Goal: Book appointment/travel/reservation

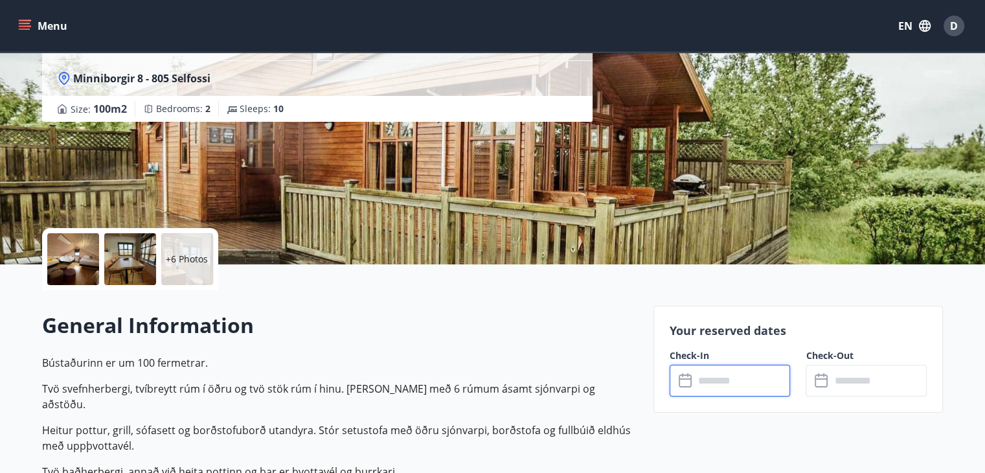
scroll to position [130, 0]
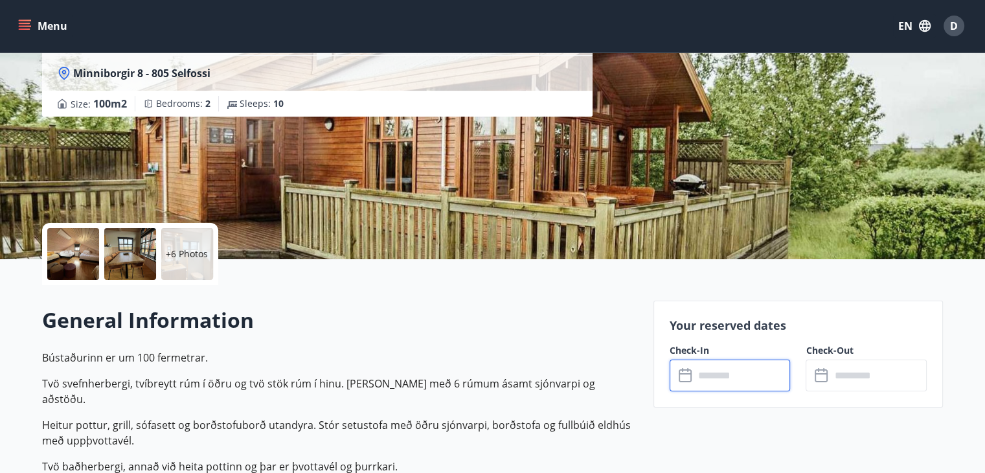
click at [720, 371] on input "text" at bounding box center [743, 376] width 97 height 32
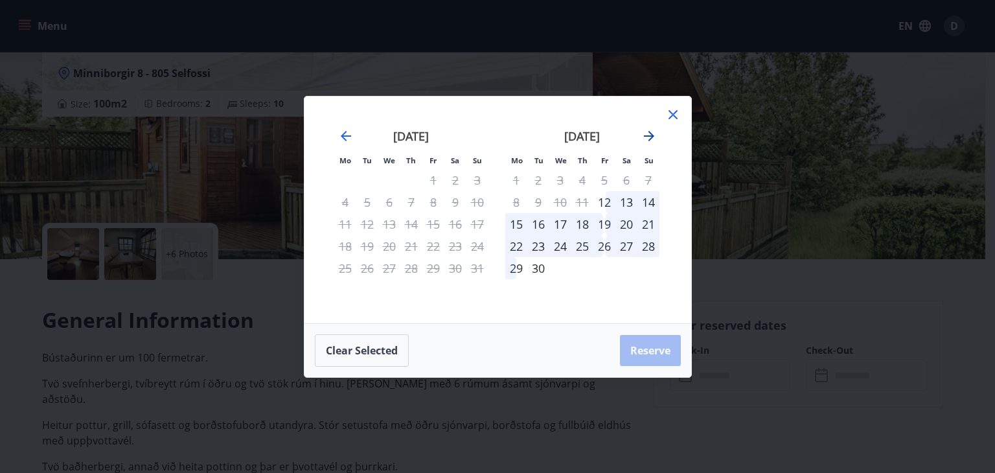
click at [648, 134] on icon "Move forward to switch to the next month." at bounding box center [649, 136] width 16 height 16
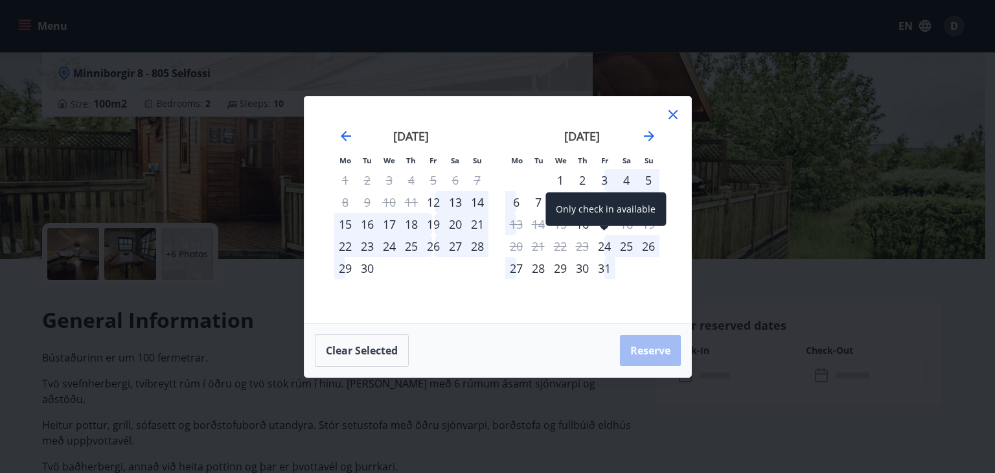
click at [603, 244] on div "24" at bounding box center [604, 246] width 22 height 22
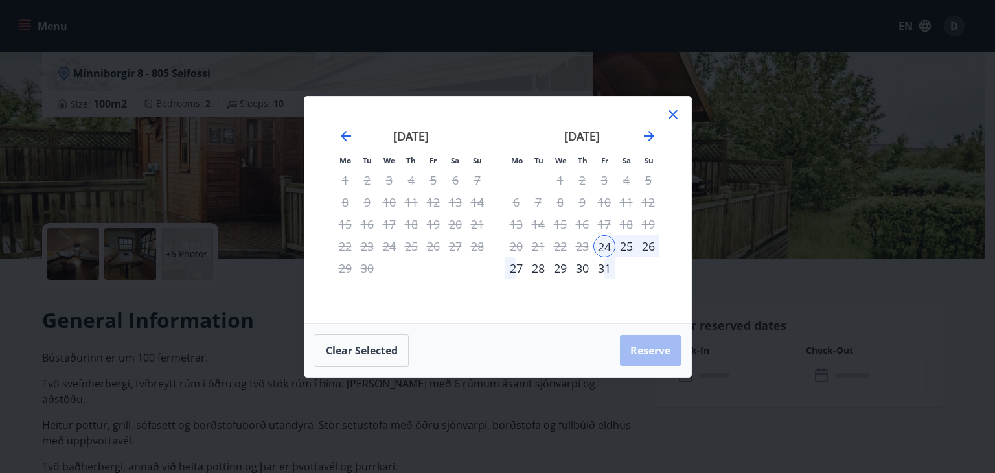
click at [518, 270] on div "27" at bounding box center [516, 268] width 22 height 22
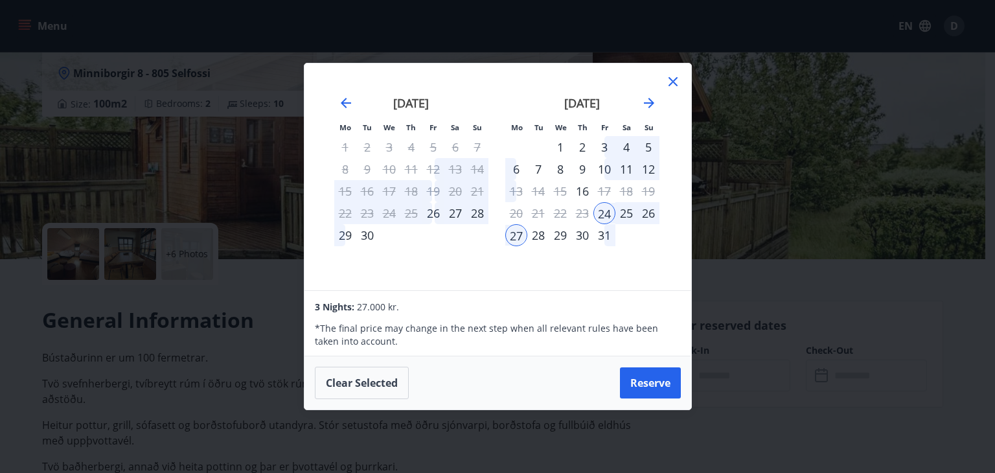
click at [671, 80] on icon at bounding box center [673, 81] width 9 height 9
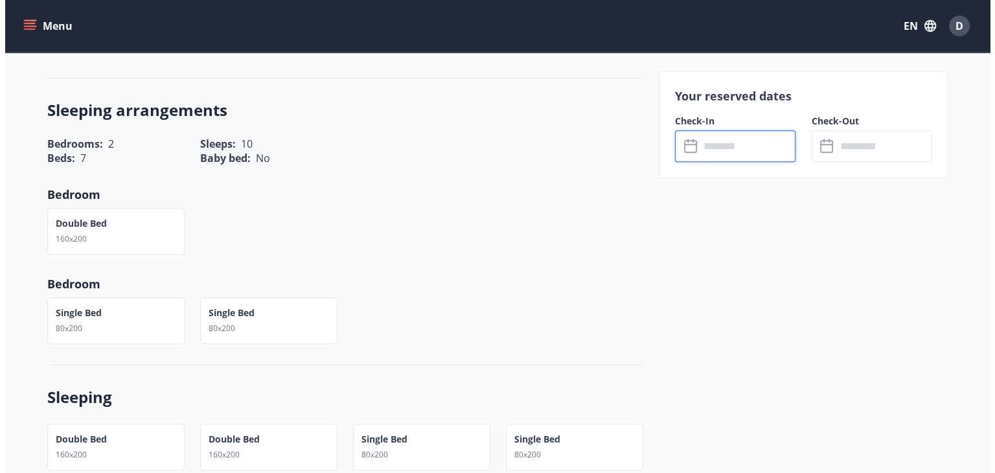
scroll to position [0, 0]
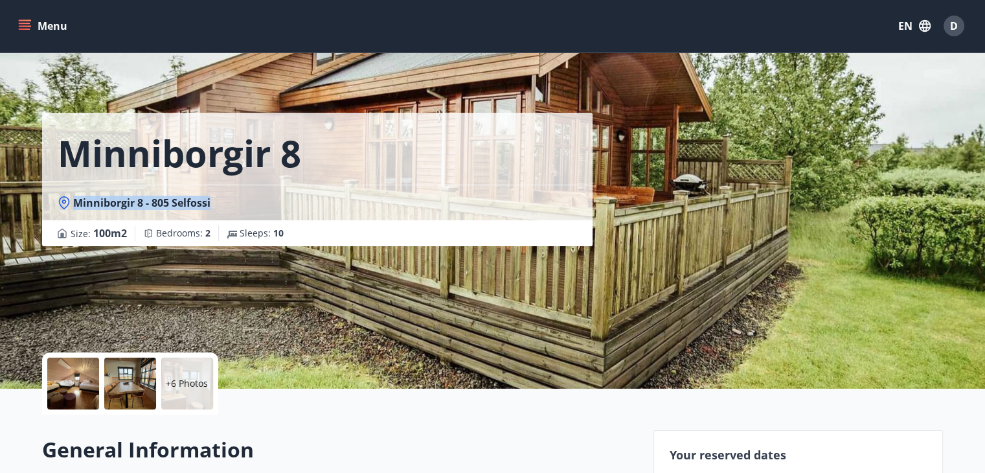
drag, startPoint x: 74, startPoint y: 204, endPoint x: 220, endPoint y: 209, distance: 145.8
click at [220, 209] on div "Minniborgir 8 - 805 Selfossi" at bounding box center [318, 203] width 520 height 14
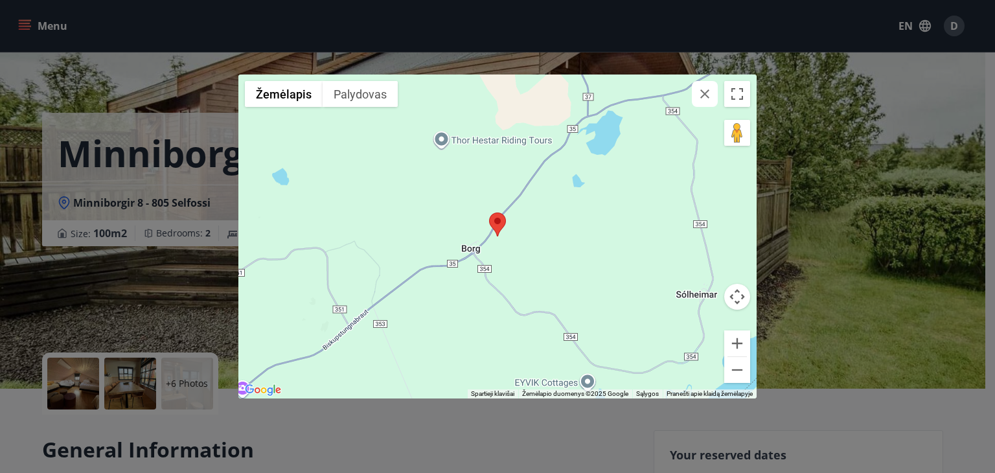
drag, startPoint x: 192, startPoint y: 203, endPoint x: 150, endPoint y: 205, distance: 42.2
click at [150, 205] on div "← Perkelti kairėn → Perkelti dešinėn ↑ Perkelti aukštyn ↓ Perkelti žemyn + Arti…" at bounding box center [497, 236] width 995 height 473
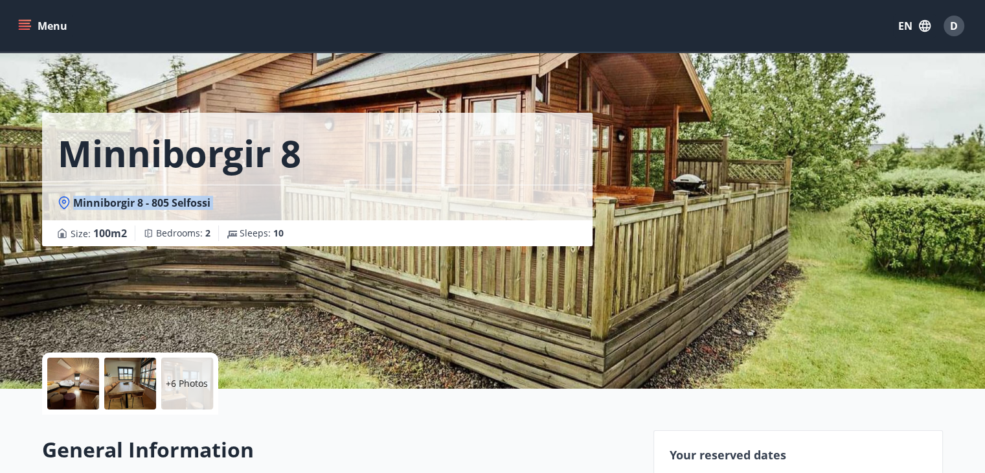
click at [150, 205] on span "Minniborgir 8 - 805 Selfossi" at bounding box center [141, 203] width 137 height 14
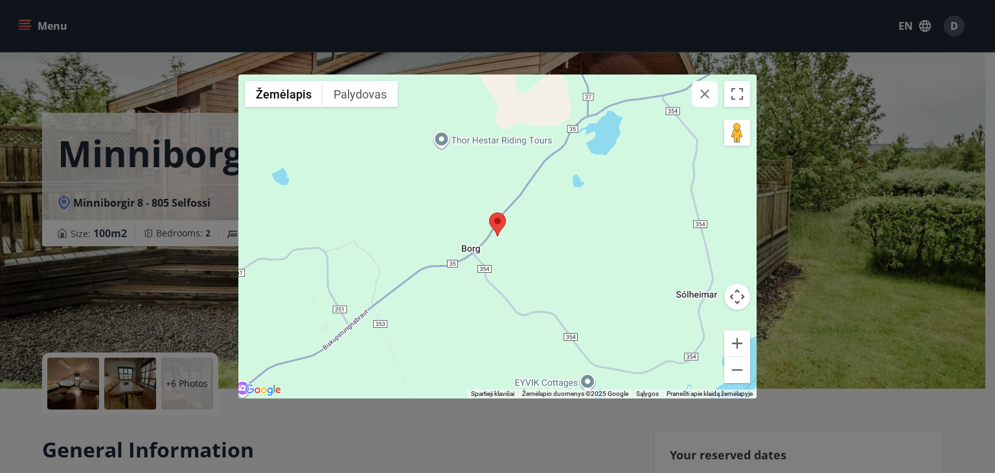
drag, startPoint x: 150, startPoint y: 205, endPoint x: 123, endPoint y: 204, distance: 27.2
click at [123, 204] on div "← Perkelti kairėn → Perkelti dešinėn ↑ Perkelti aukštyn ↓ Perkelti žemyn + Arti…" at bounding box center [497, 236] width 995 height 473
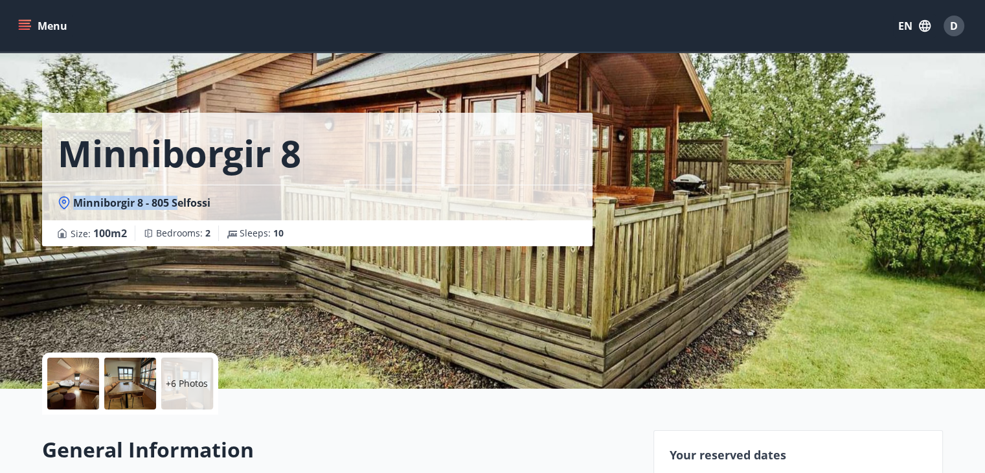
drag, startPoint x: 75, startPoint y: 205, endPoint x: 179, endPoint y: 207, distance: 104.3
click at [179, 207] on span "Minniborgir 8 - 805 Selfossi" at bounding box center [141, 203] width 137 height 14
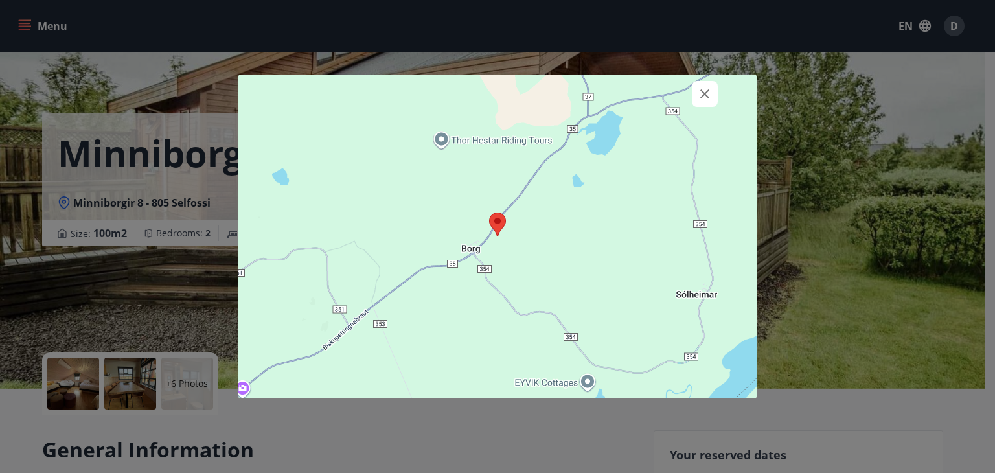
click at [179, 207] on div at bounding box center [497, 236] width 995 height 473
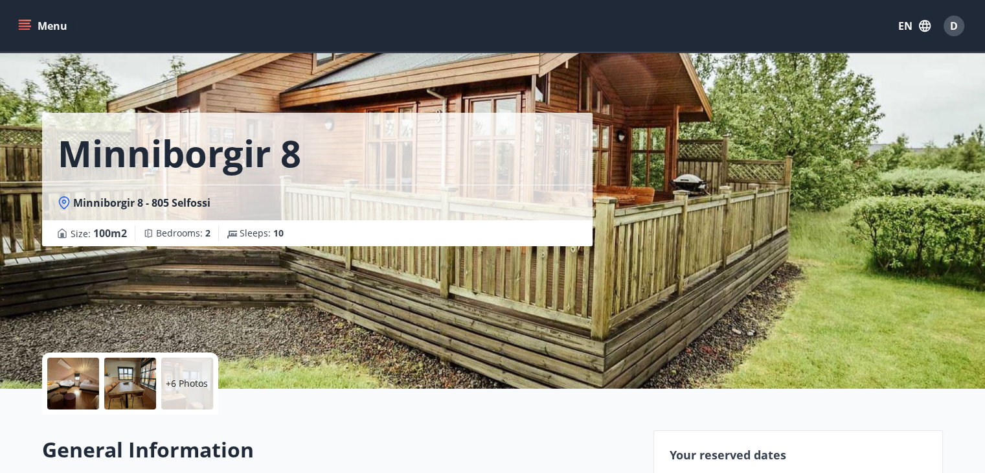
click at [205, 205] on span "Minniborgir 8 - 805 Selfossi" at bounding box center [141, 203] width 137 height 14
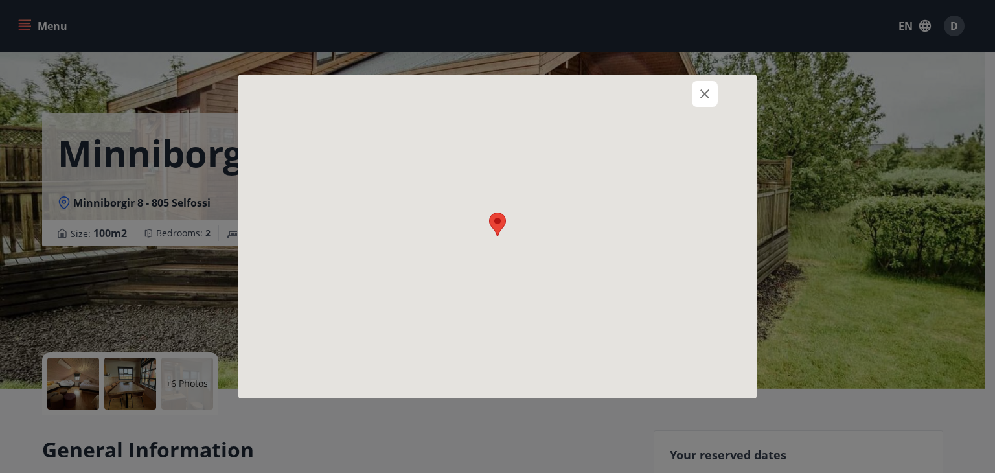
click at [205, 205] on div at bounding box center [497, 236] width 995 height 473
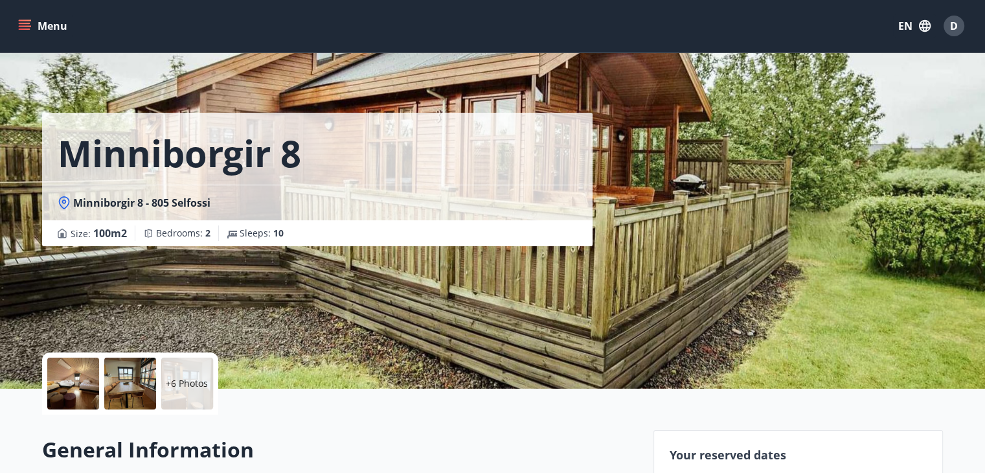
click at [203, 205] on span "Minniborgir 8 - 805 Selfossi" at bounding box center [141, 203] width 137 height 14
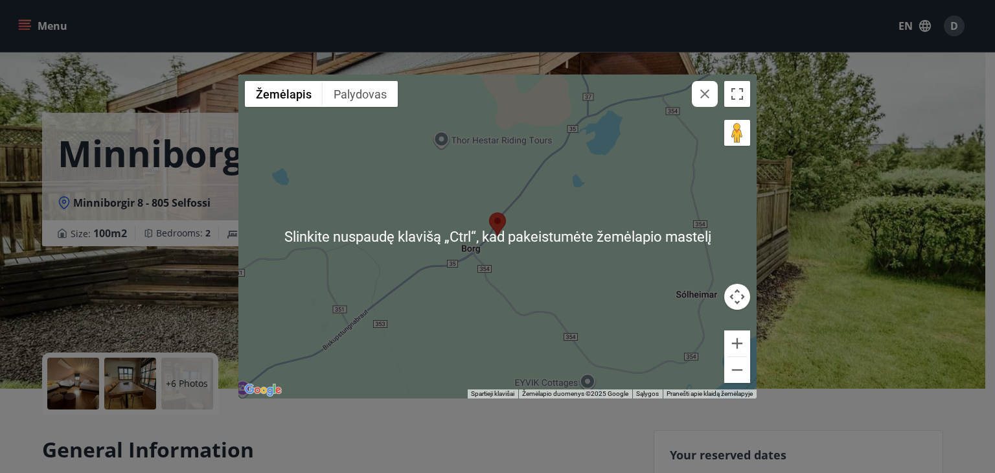
click at [510, 225] on div at bounding box center [497, 237] width 518 height 324
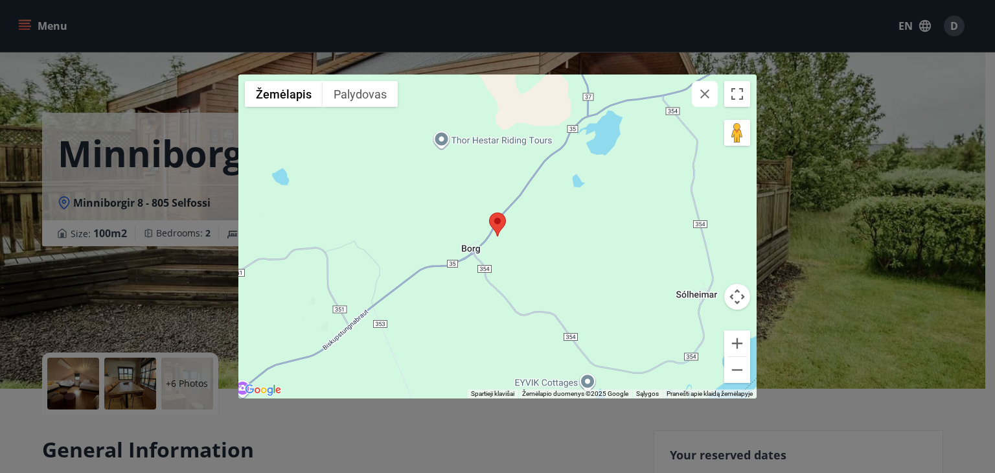
click at [489, 213] on area at bounding box center [489, 213] width 0 height 0
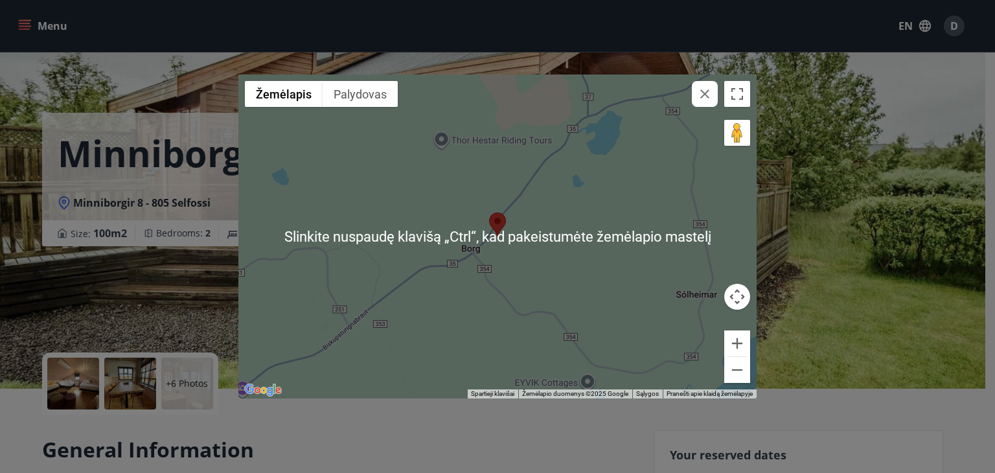
click at [526, 213] on div at bounding box center [497, 237] width 518 height 324
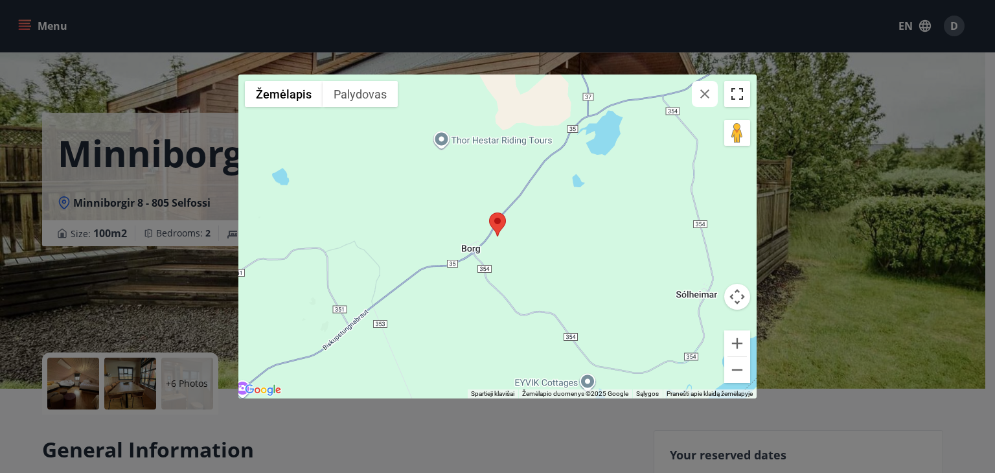
click at [731, 95] on button "Perjungti viso ekrano rodinį" at bounding box center [737, 94] width 26 height 26
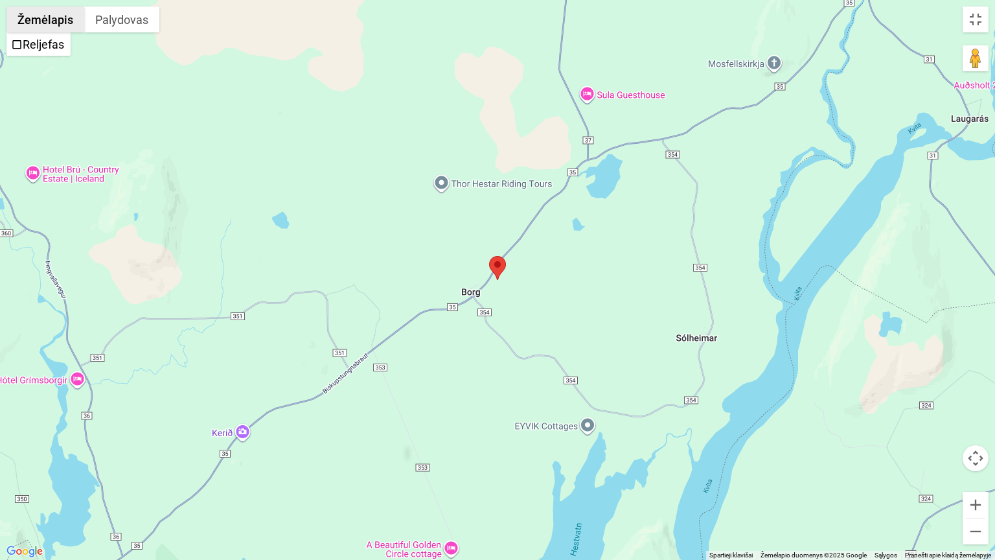
click at [43, 16] on button "Žemėlapis" at bounding box center [45, 19] width 78 height 26
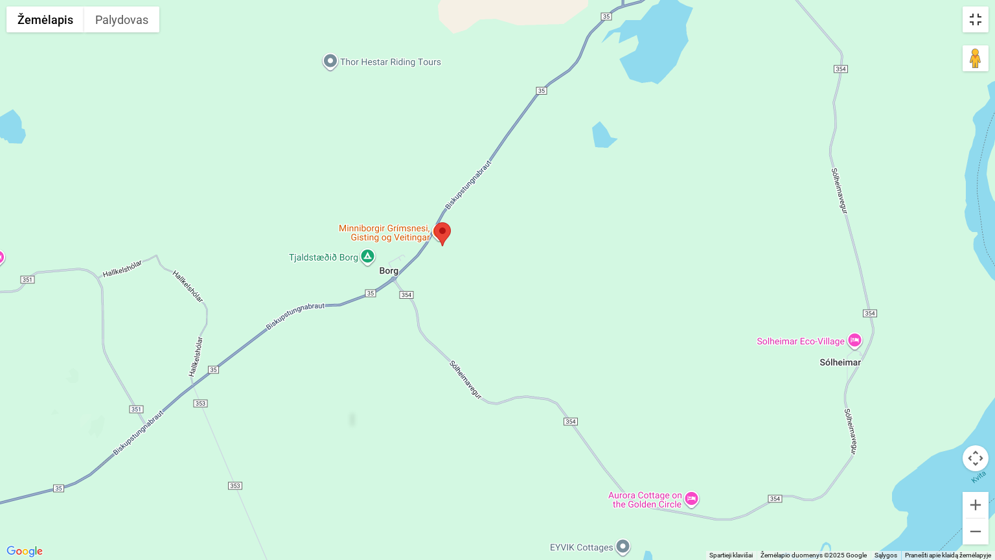
click at [972, 21] on button "Perjungti viso ekrano rodinį" at bounding box center [976, 19] width 26 height 26
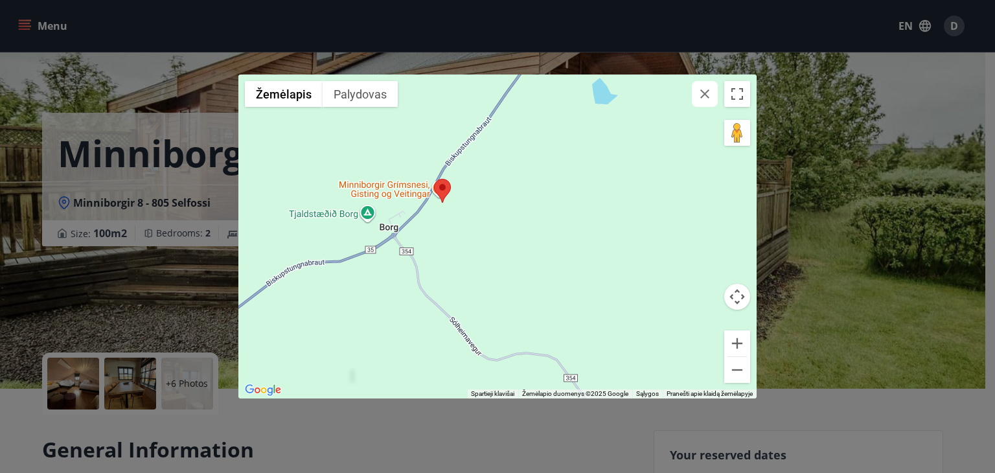
click at [166, 319] on div "← Perkelti kairėn → Perkelti dešinėn ↑ Perkelti aukštyn ↓ Perkelti žemyn + Arti…" at bounding box center [497, 236] width 995 height 473
click at [701, 95] on icon "button" at bounding box center [705, 94] width 16 height 16
click at [708, 98] on icon "button" at bounding box center [705, 94] width 16 height 16
click at [702, 93] on icon "button" at bounding box center [705, 94] width 16 height 16
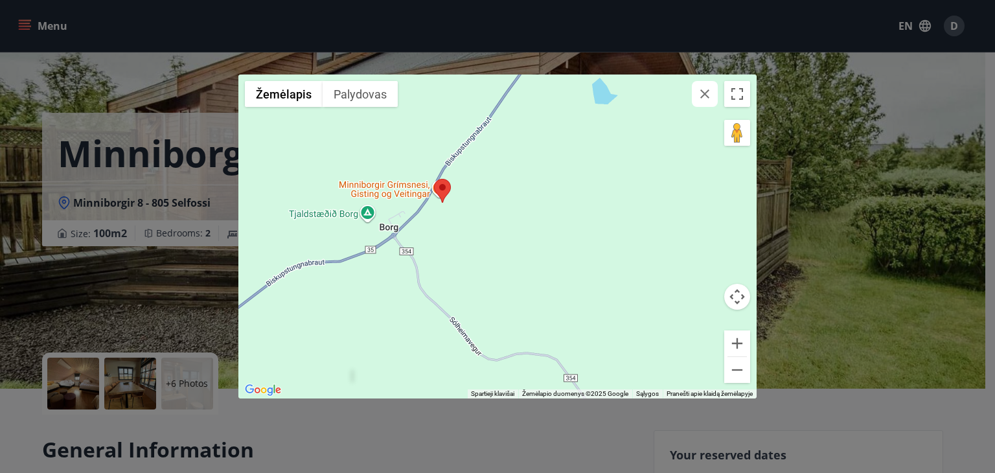
click at [529, 44] on div "← Perkelti kairėn → Perkelti dešinėn ↑ Perkelti aukštyn ↓ Perkelti žemyn + Arti…" at bounding box center [497, 236] width 995 height 473
click at [70, 117] on div "← Perkelti kairėn → Perkelti dešinėn ↑ Perkelti aukštyn ↓ Perkelti žemyn + Arti…" at bounding box center [497, 236] width 995 height 473
click at [75, 122] on div "← Perkelti kairėn → Perkelti dešinėn ↑ Perkelti aukštyn ↓ Perkelti žemyn + Arti…" at bounding box center [497, 236] width 995 height 473
click at [746, 94] on button "Perjungti viso ekrano rodinį" at bounding box center [737, 94] width 26 height 26
click at [93, 85] on div "← Perkelti kairėn → Perkelti dešinėn ↑ Perkelti aukštyn ↓ Perkelti žemyn + Arti…" at bounding box center [497, 236] width 995 height 473
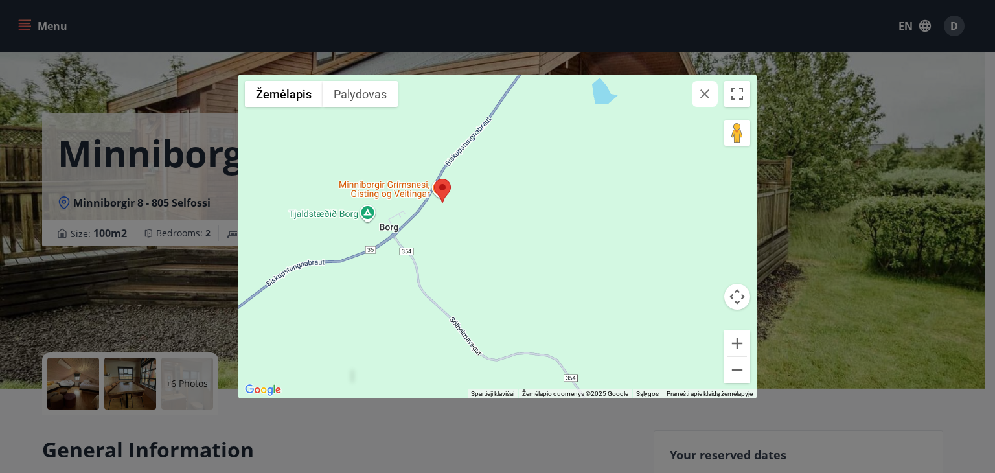
click at [96, 84] on div "← Perkelti kairėn → Perkelti dešinėn ↑ Perkelti aukštyn ↓ Perkelti žemyn + Arti…" at bounding box center [497, 236] width 995 height 473
drag, startPoint x: 89, startPoint y: 115, endPoint x: 93, endPoint y: 124, distance: 9.9
click at [91, 119] on div "← Perkelti kairėn → Perkelti dešinėn ↑ Perkelti aukštyn ↓ Perkelti žemyn + Arti…" at bounding box center [497, 236] width 995 height 473
drag, startPoint x: 93, startPoint y: 124, endPoint x: 95, endPoint y: 130, distance: 6.8
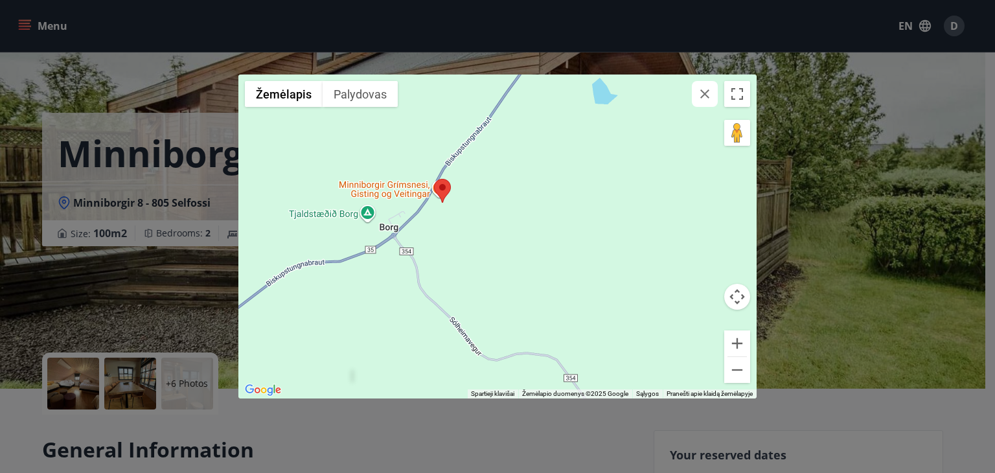
click at [95, 130] on div "← Perkelti kairėn → Perkelti dešinėn ↑ Perkelti aukštyn ↓ Perkelti žemyn + Arti…" at bounding box center [497, 236] width 995 height 473
click at [95, 132] on div "← Perkelti kairėn → Perkelti dešinėn ↑ Perkelti aukštyn ↓ Perkelti žemyn + Arti…" at bounding box center [497, 236] width 995 height 473
click at [103, 201] on div "← Perkelti kairėn → Perkelti dešinėn ↑ Perkelti aukštyn ↓ Perkelti žemyn + Arti…" at bounding box center [497, 236] width 995 height 473
click at [49, 21] on div "← Perkelti kairėn → Perkelti dešinėn ↑ Perkelti aukštyn ↓ Perkelti žemyn + Arti…" at bounding box center [497, 236] width 995 height 473
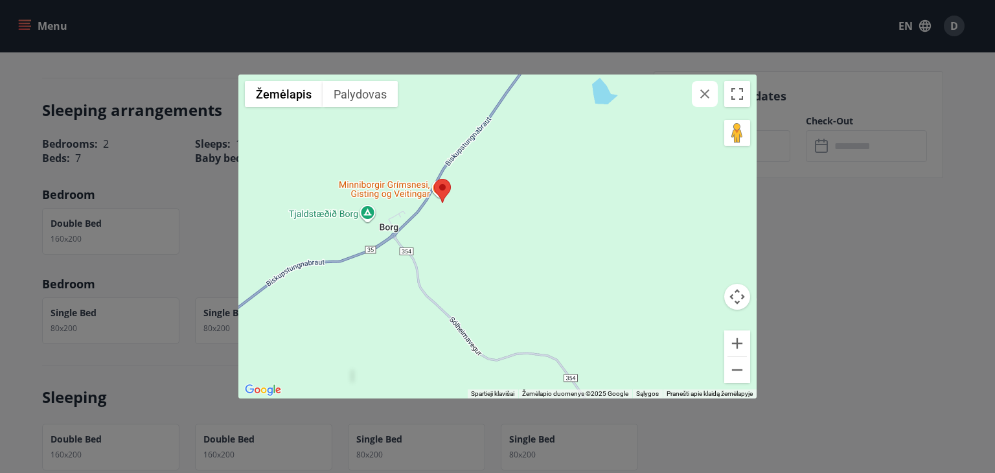
scroll to position [751, 0]
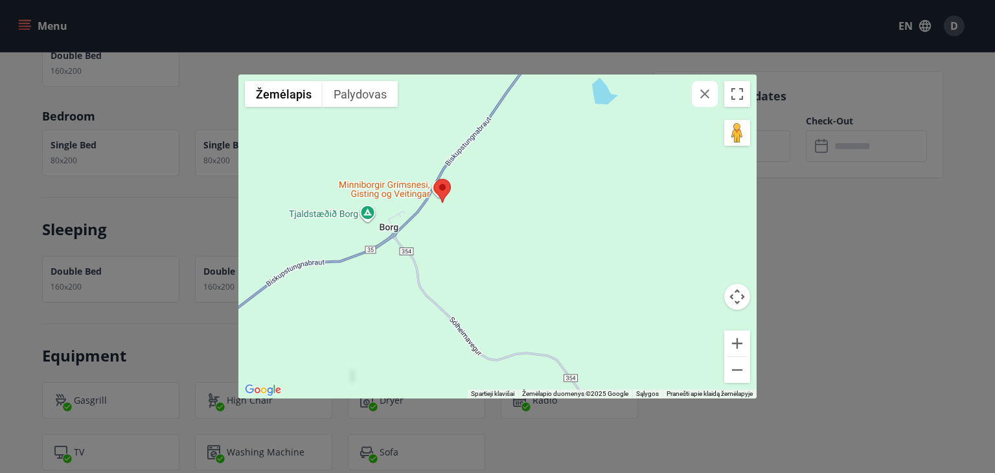
click at [708, 91] on icon "button" at bounding box center [704, 93] width 9 height 9
drag, startPoint x: 708, startPoint y: 91, endPoint x: 708, endPoint y: 83, distance: 8.4
click at [708, 92] on icon "button" at bounding box center [705, 94] width 16 height 16
